Goal: Task Accomplishment & Management: Use online tool/utility

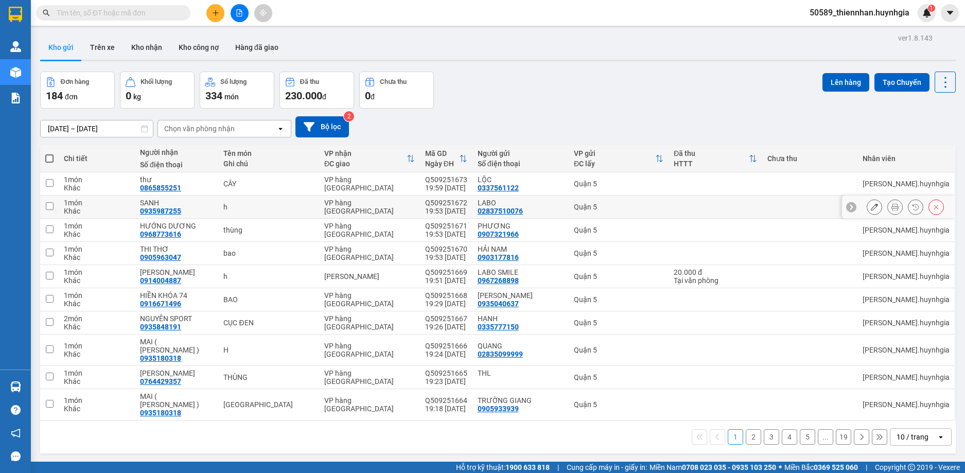
scroll to position [47, 0]
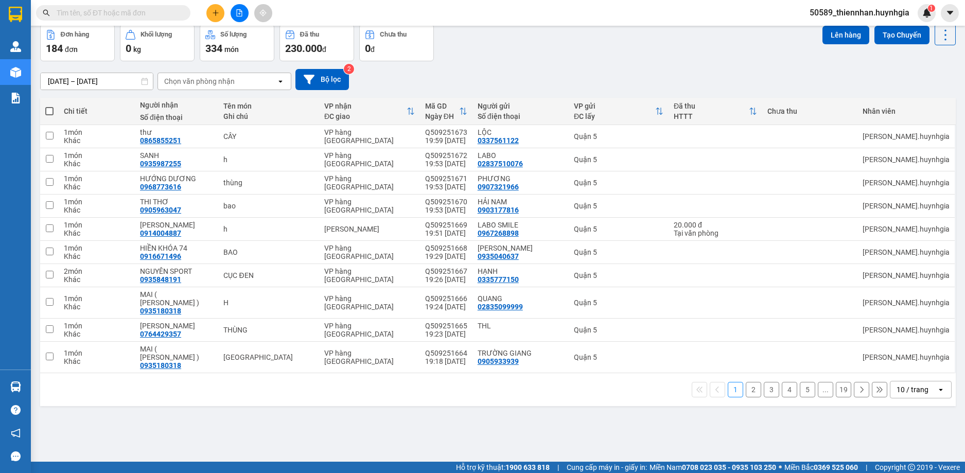
click at [926, 382] on div "10 / trang" at bounding box center [914, 390] width 46 height 16
click at [924, 352] on span "100 / trang" at bounding box center [908, 350] width 37 height 10
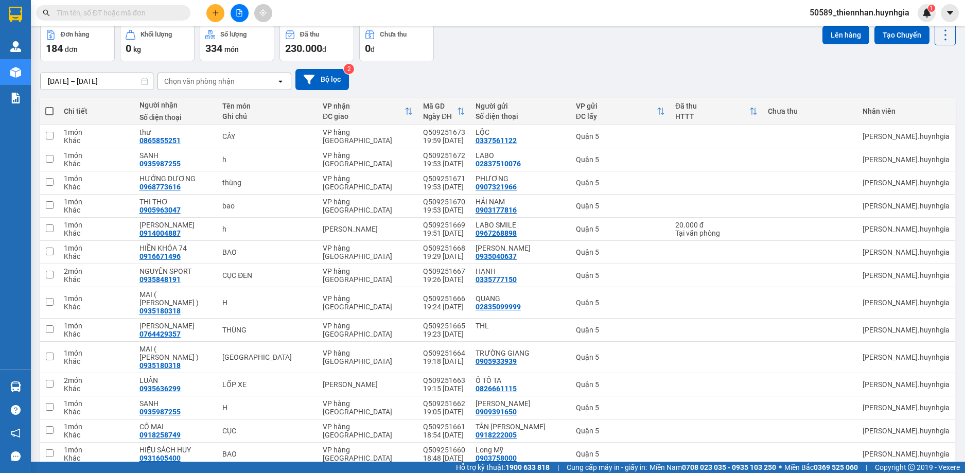
click at [861, 7] on span "50589_thiennhan.huynhgia" at bounding box center [860, 12] width 116 height 13
click at [844, 38] on li "Đăng xuất" at bounding box center [859, 32] width 117 height 16
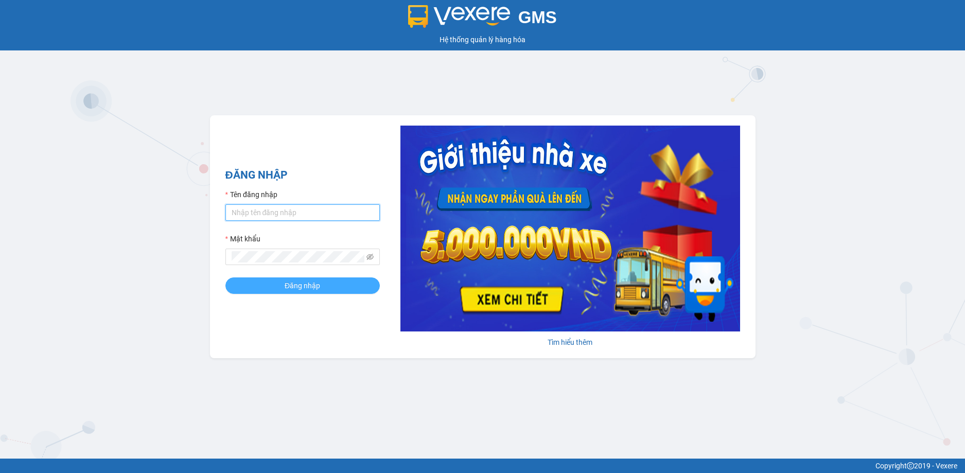
type input "thiennhan.huynhgia"
click at [281, 287] on button "Đăng nhập" at bounding box center [303, 286] width 154 height 16
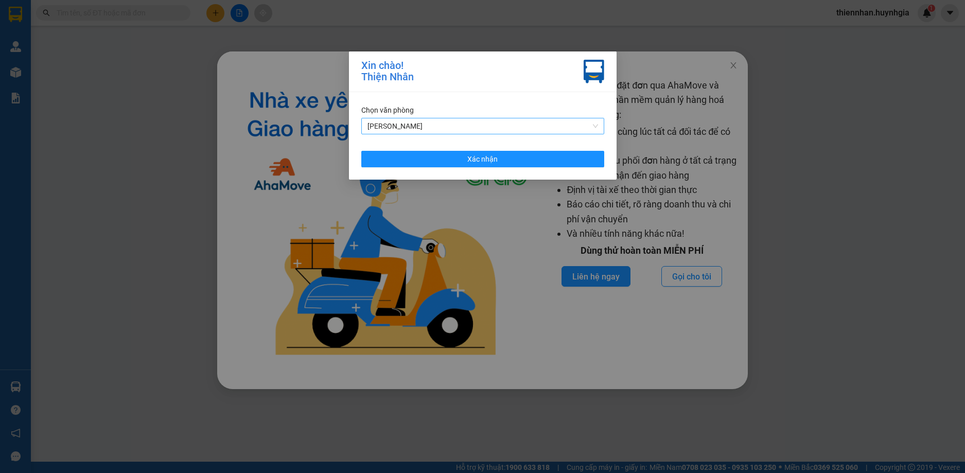
click at [486, 128] on span "[PERSON_NAME]" at bounding box center [483, 125] width 231 height 15
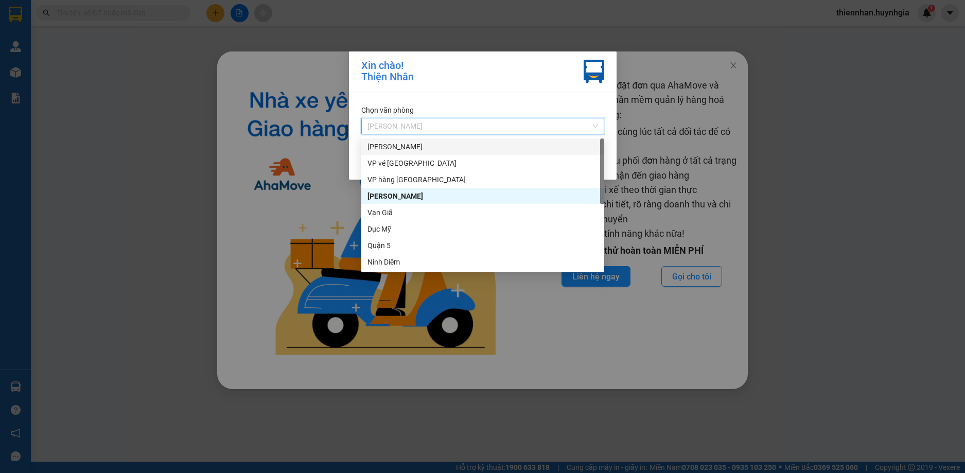
click at [419, 143] on div "[PERSON_NAME]" at bounding box center [483, 146] width 231 height 11
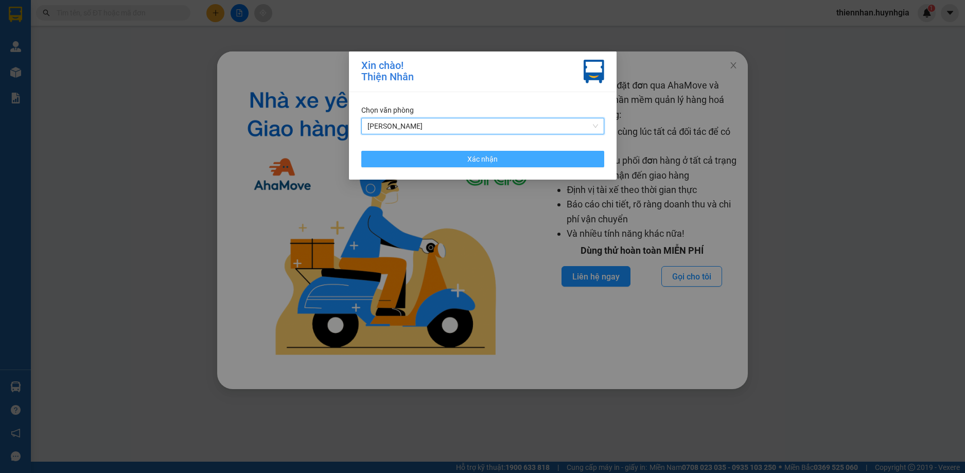
click at [482, 166] on button "Xác nhận" at bounding box center [482, 159] width 243 height 16
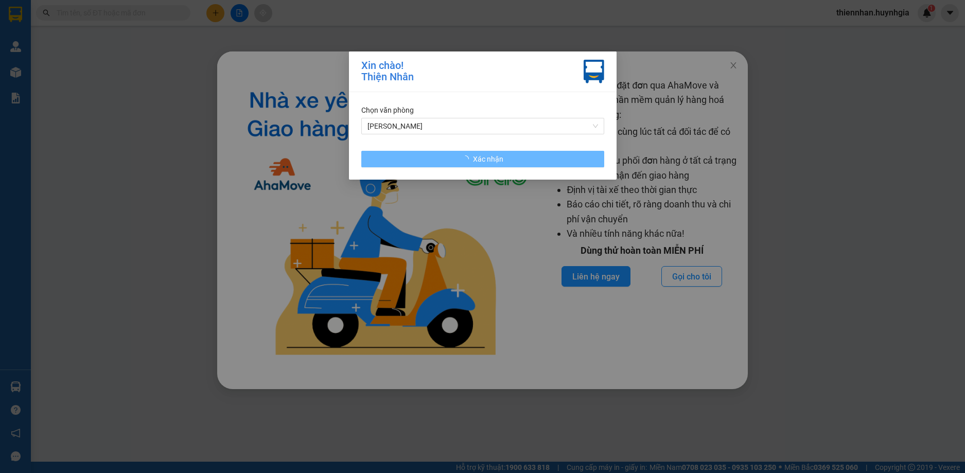
click at [736, 65] on div "Xin chào! Thiện Nhân Chọn văn phòng Phạm Ngũ Lão Xác nhận" at bounding box center [482, 236] width 965 height 473
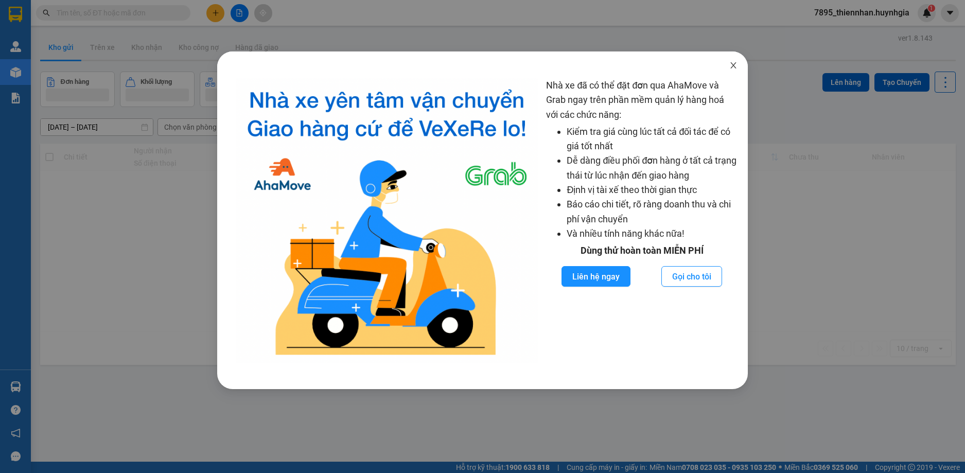
click at [734, 65] on icon "close" at bounding box center [734, 65] width 6 height 6
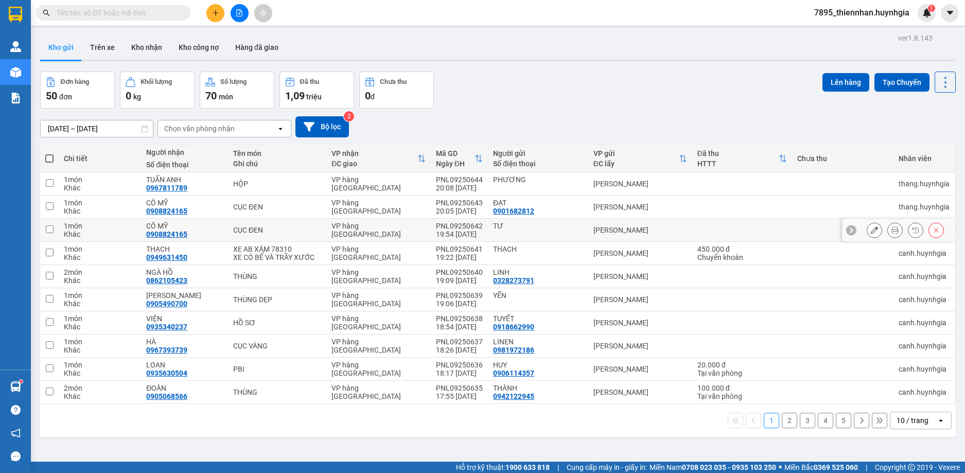
scroll to position [47, 0]
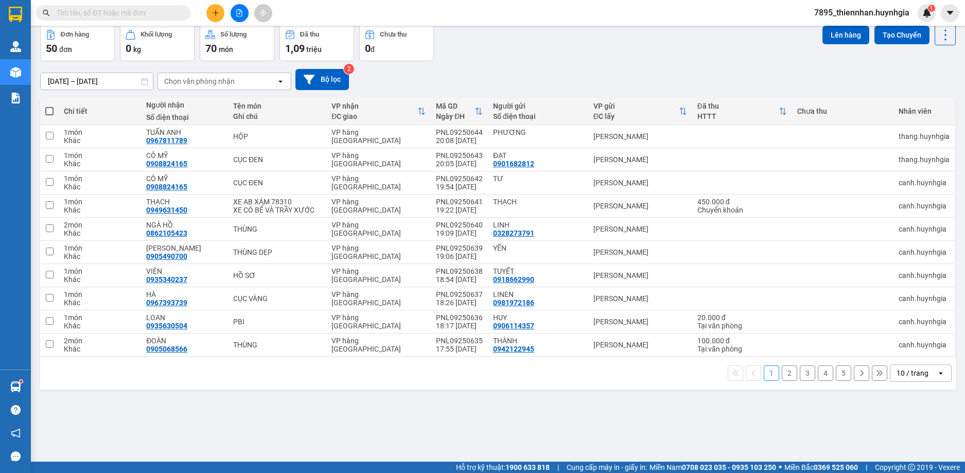
click at [913, 376] on div "10 / trang" at bounding box center [913, 373] width 32 height 10
click at [902, 355] on span "100 / trang" at bounding box center [908, 350] width 37 height 10
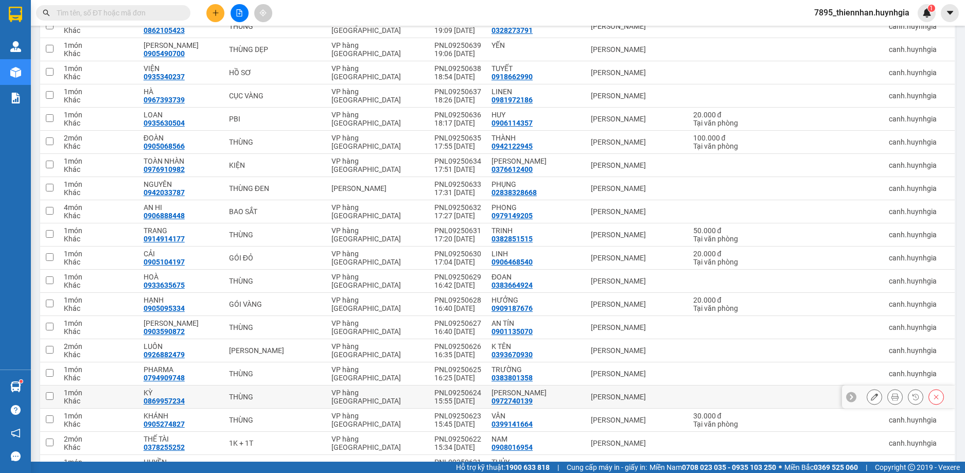
scroll to position [194, 0]
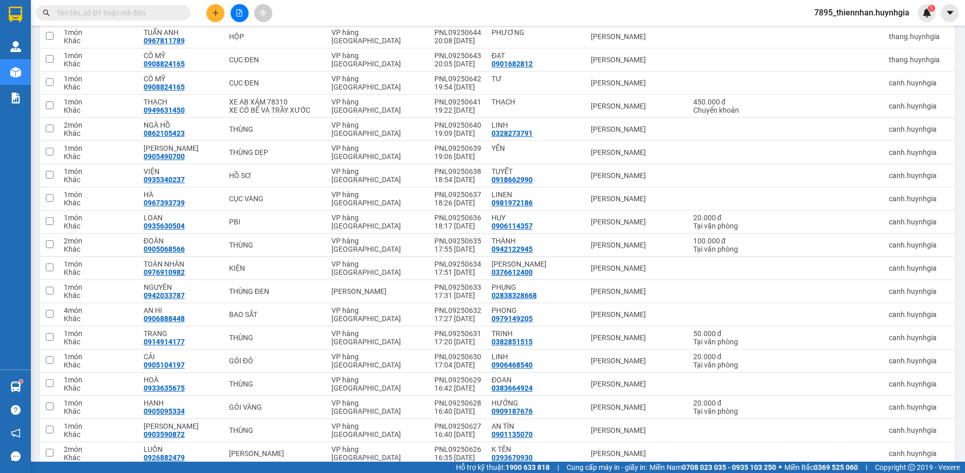
click at [871, 11] on span "7895_thiennhan.huynhgia" at bounding box center [862, 12] width 112 height 13
click at [840, 32] on span "Đăng xuất" at bounding box center [867, 31] width 90 height 11
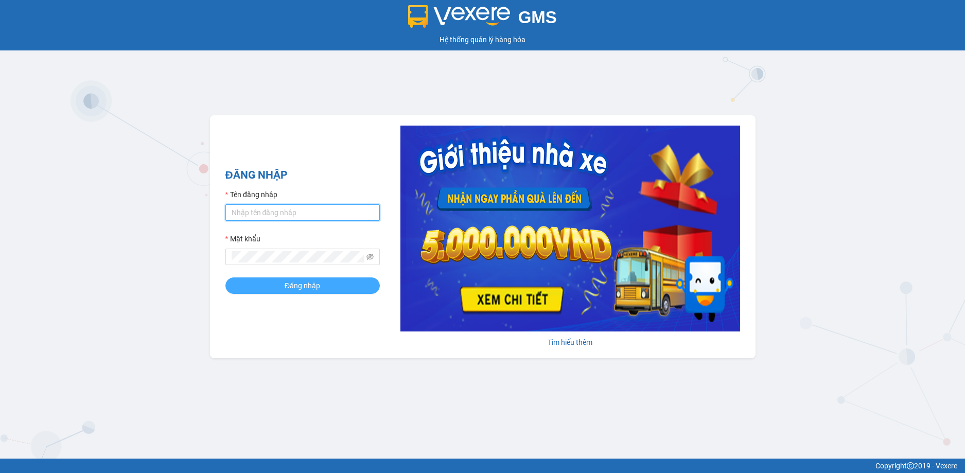
type input "thiennhan.huynhgia"
click at [314, 289] on span "Đăng nhập" at bounding box center [303, 285] width 36 height 11
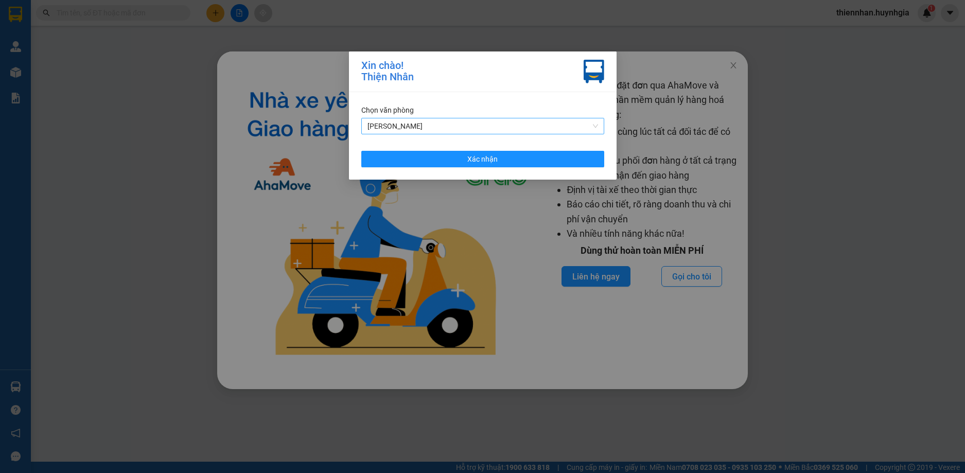
click at [536, 128] on span "[PERSON_NAME]" at bounding box center [483, 125] width 231 height 15
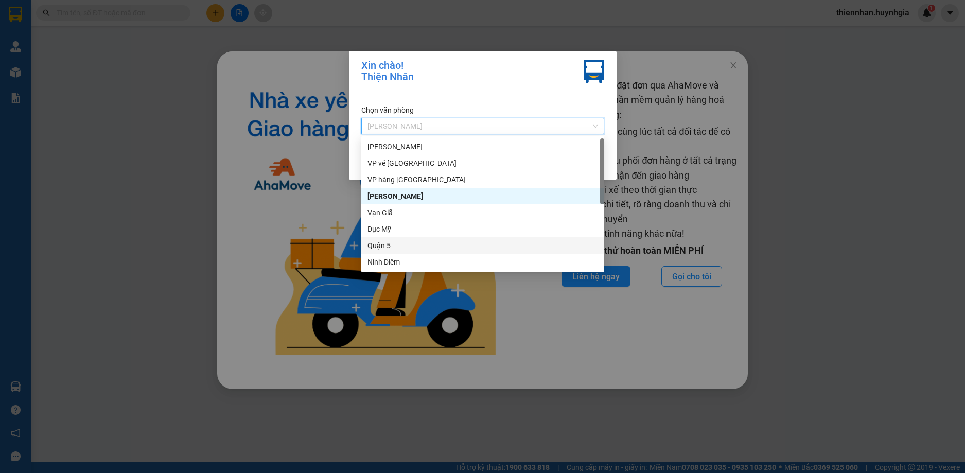
click at [399, 246] on div "Quận 5" at bounding box center [483, 245] width 231 height 11
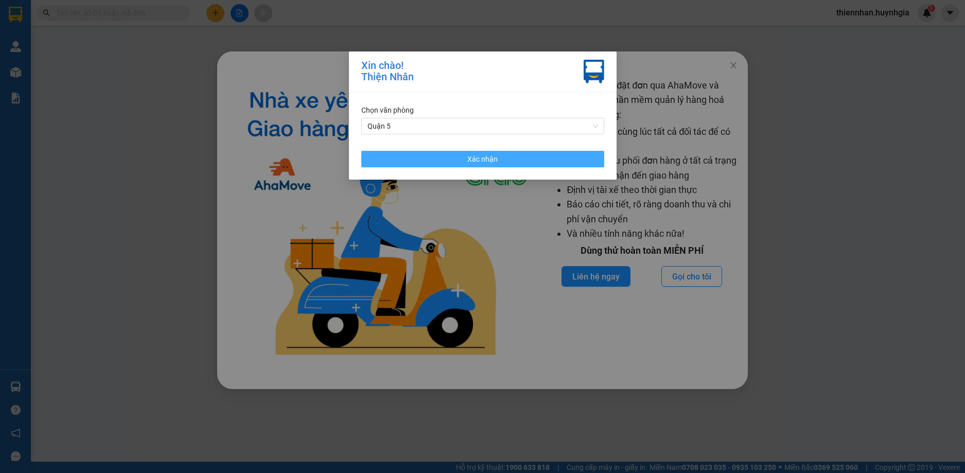
click at [504, 160] on button "Xác nhận" at bounding box center [482, 159] width 243 height 16
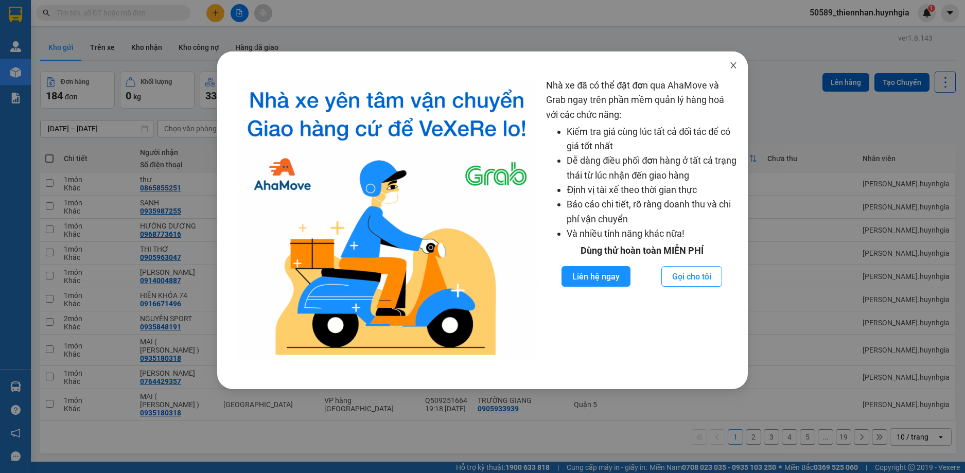
click at [733, 65] on icon "close" at bounding box center [734, 65] width 8 height 8
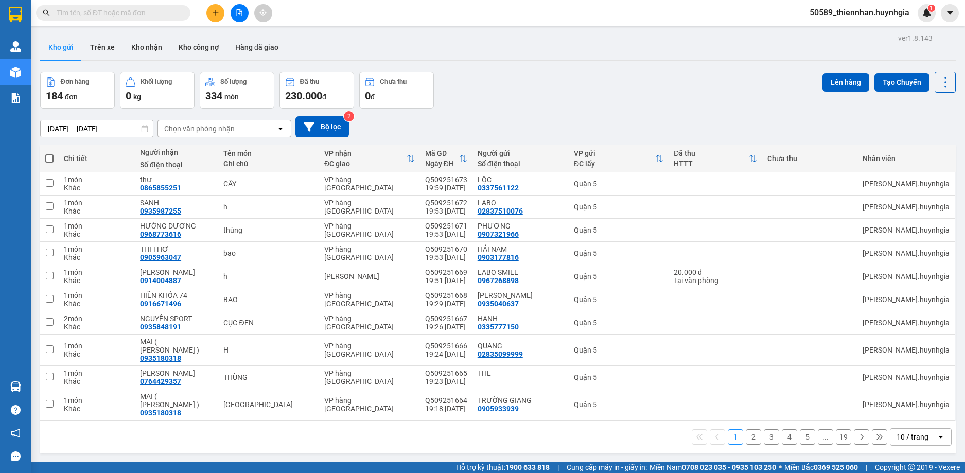
click at [909, 432] on div "10 / trang" at bounding box center [913, 437] width 32 height 10
click at [912, 401] on span "100 / trang" at bounding box center [908, 398] width 37 height 10
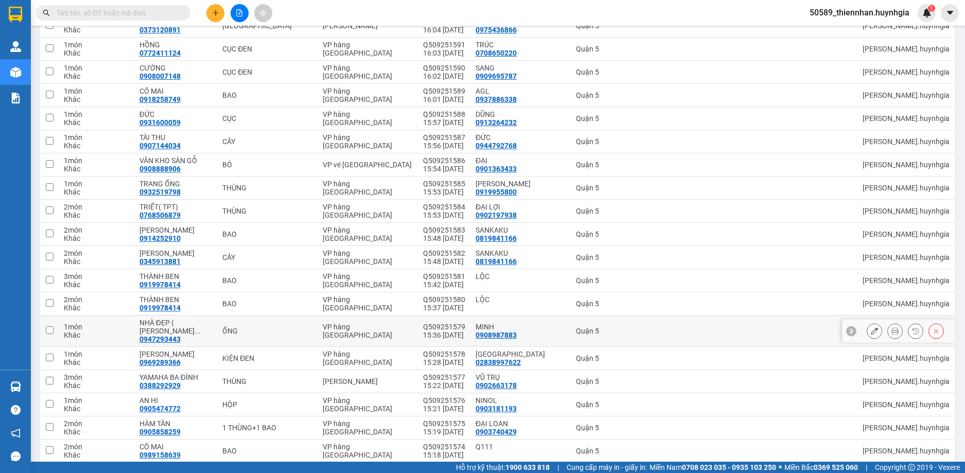
scroll to position [2070, 0]
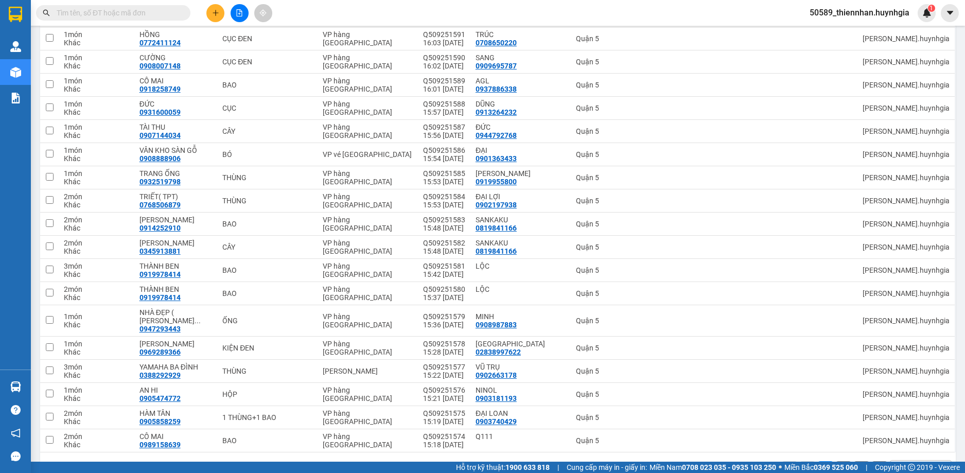
click at [836, 461] on button "2" at bounding box center [843, 468] width 15 height 15
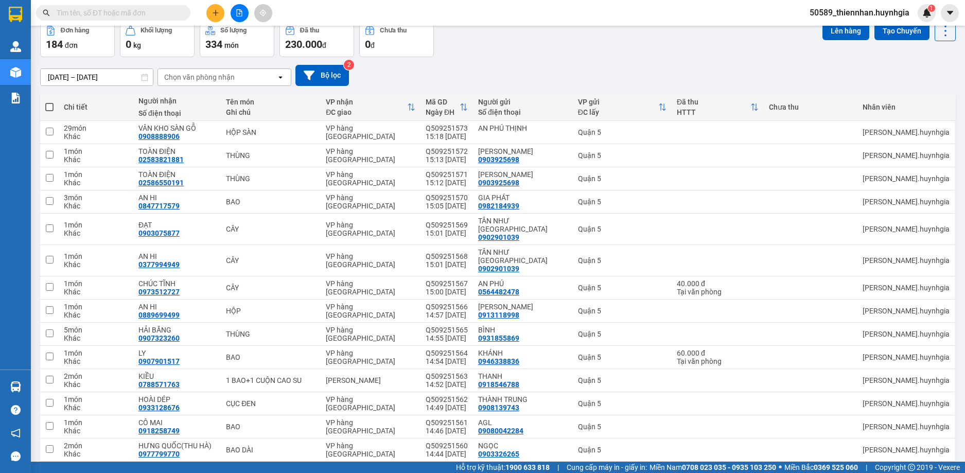
scroll to position [0, 0]
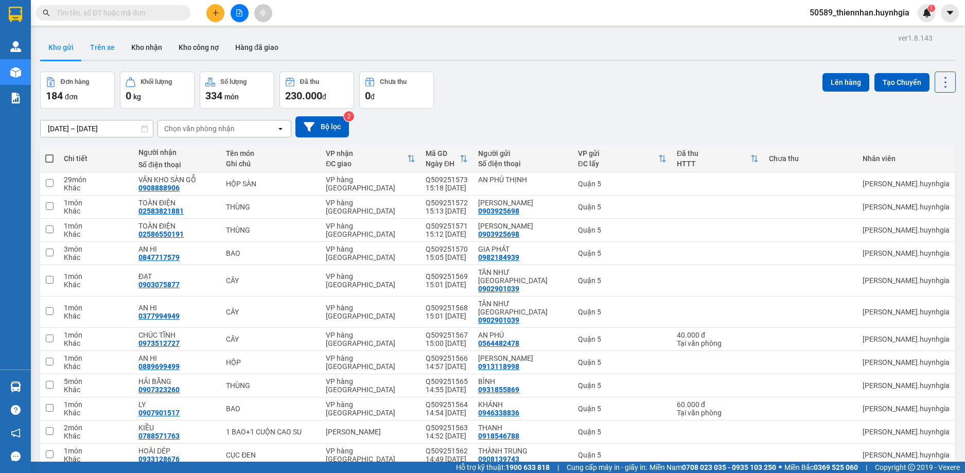
click at [94, 51] on button "Trên xe" at bounding box center [102, 47] width 41 height 25
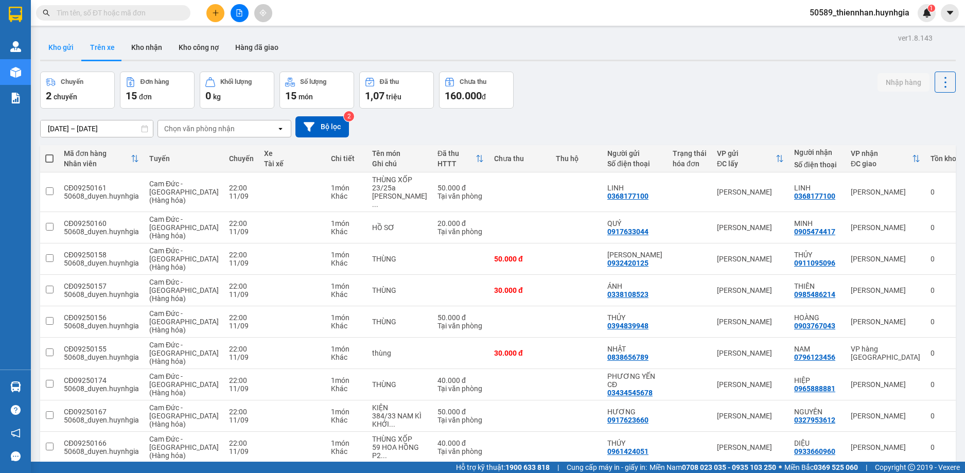
click at [59, 50] on button "Kho gửi" at bounding box center [61, 47] width 42 height 25
